Goal: Book appointment/travel/reservation

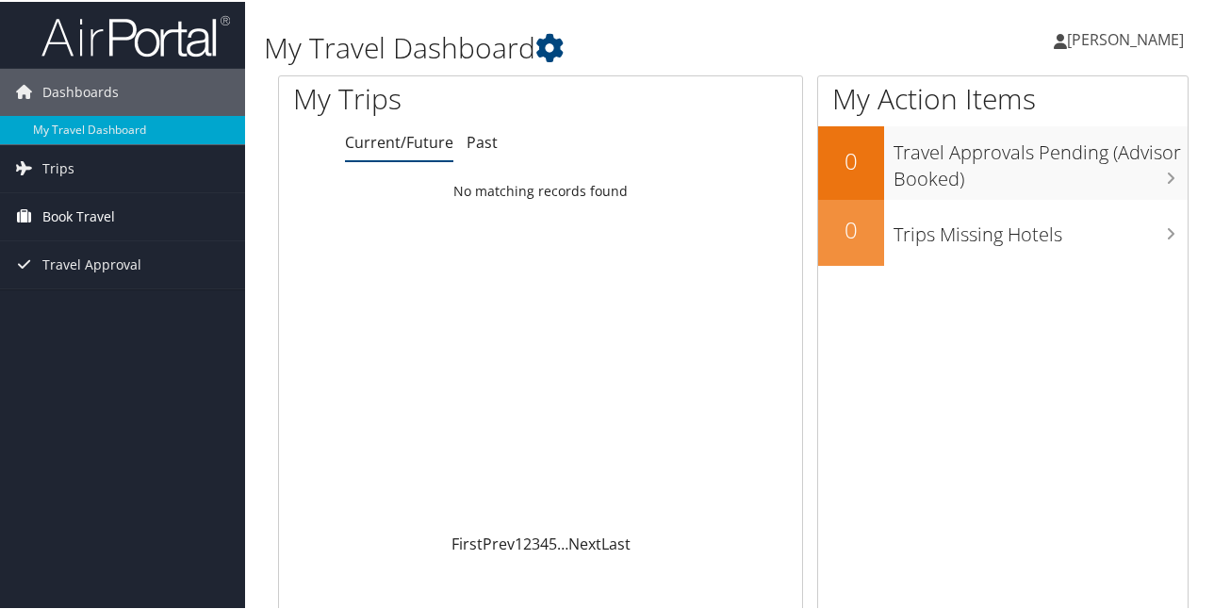
click at [111, 207] on span "Book Travel" at bounding box center [78, 214] width 73 height 47
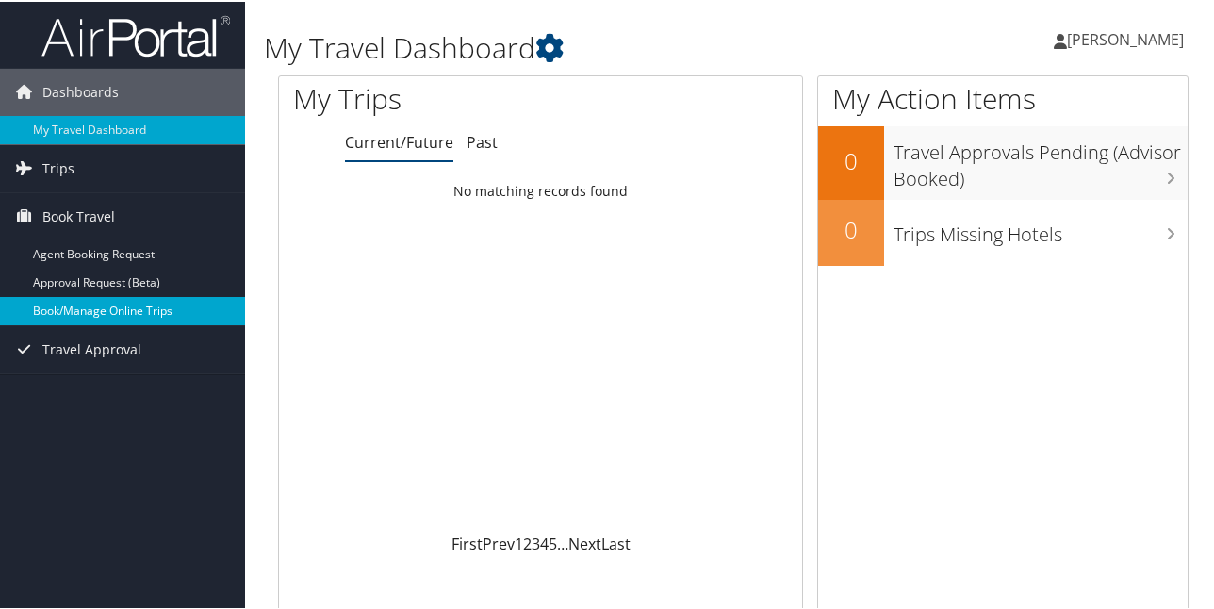
click at [139, 311] on link "Book/Manage Online Trips" at bounding box center [122, 309] width 245 height 28
